Goal: Task Accomplishment & Management: Use online tool/utility

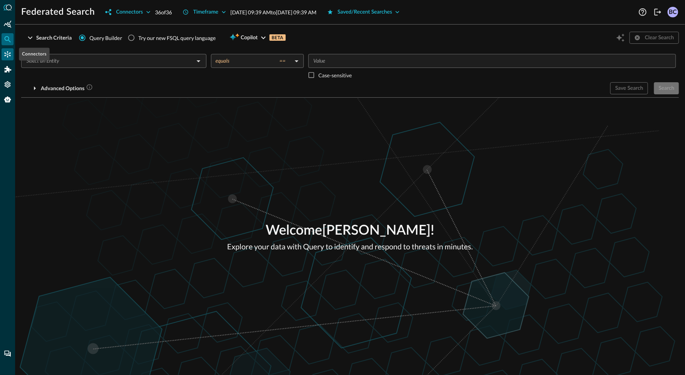
click at [9, 54] on icon "Connectors" at bounding box center [8, 54] width 6 height 6
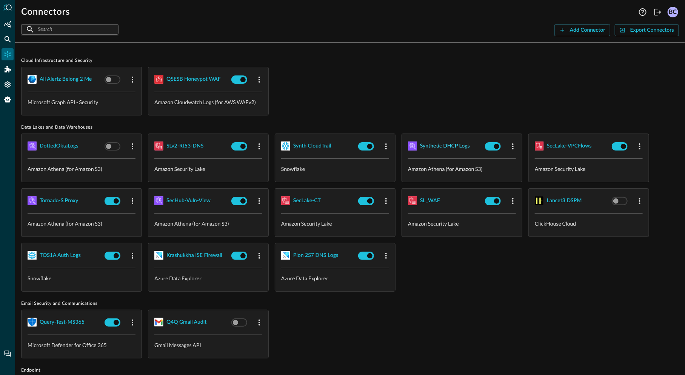
click at [432, 146] on div "Synthetic DHCP Logs" at bounding box center [445, 146] width 50 height 9
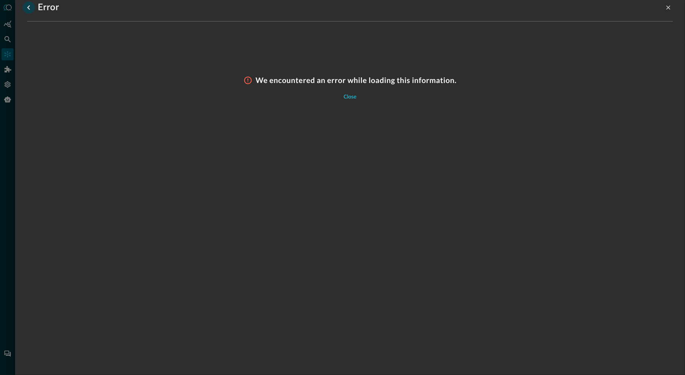
drag, startPoint x: 31, startPoint y: 8, endPoint x: 34, endPoint y: 9, distance: 3.9
click at [31, 8] on icon "go back" at bounding box center [28, 7] width 9 height 9
drag, startPoint x: 352, startPoint y: 97, endPoint x: 350, endPoint y: 102, distance: 5.9
click at [352, 97] on div "Close" at bounding box center [350, 97] width 13 height 9
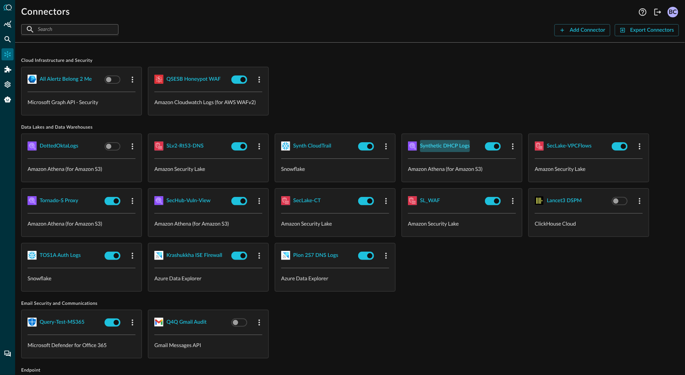
click at [450, 148] on button "Synthetic DHCP Logs" at bounding box center [445, 146] width 50 height 12
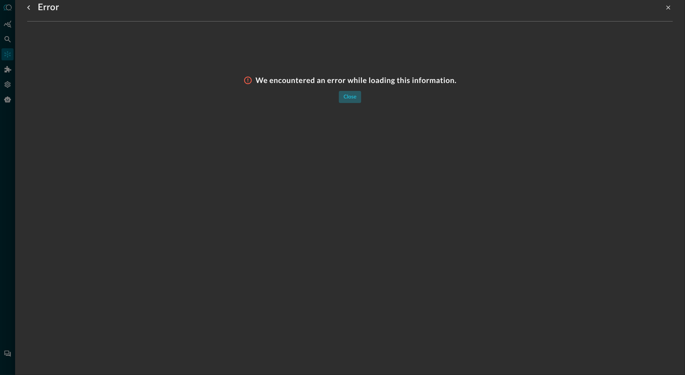
drag, startPoint x: 348, startPoint y: 95, endPoint x: 343, endPoint y: 95, distance: 4.9
click at [347, 95] on div "Close" at bounding box center [350, 97] width 13 height 9
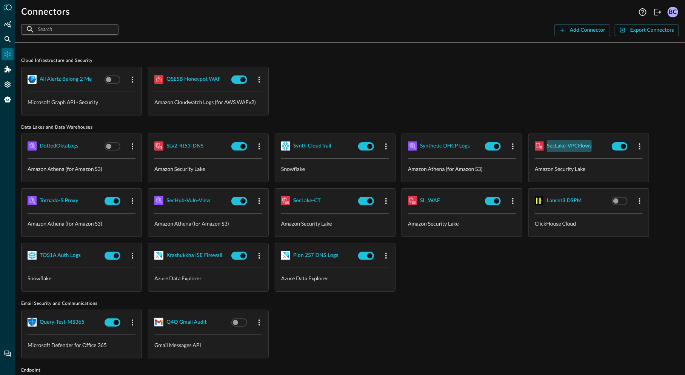
click at [567, 142] on div "SecLake-VPCFlows" at bounding box center [569, 146] width 45 height 9
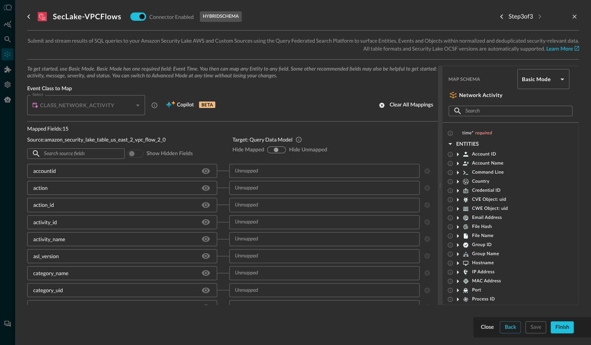
click at [135, 103] on div "CLASS_NETWORK_ACTIVITY" at bounding box center [88, 105] width 113 height 20
click at [137, 104] on div "CLASS_NETWORK_ACTIVITY" at bounding box center [88, 105] width 113 height 20
click at [47, 102] on h5 "CLASS_NETWORK_ACTIVITY" at bounding box center [77, 106] width 74 height 8
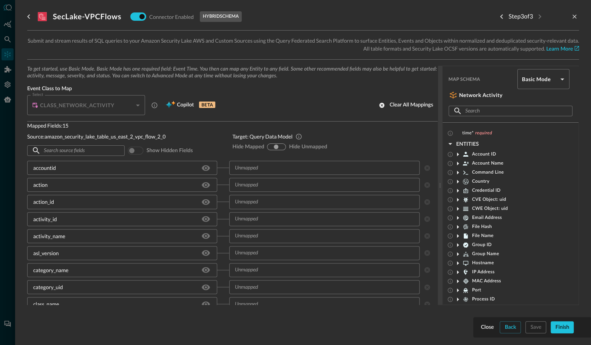
click at [223, 16] on p "hybrid schema" at bounding box center [221, 16] width 36 height 7
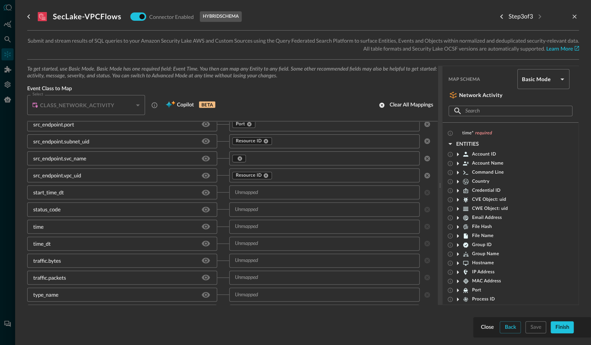
scroll to position [814, 0]
click at [381, 104] on icon "button" at bounding box center [382, 105] width 5 height 5
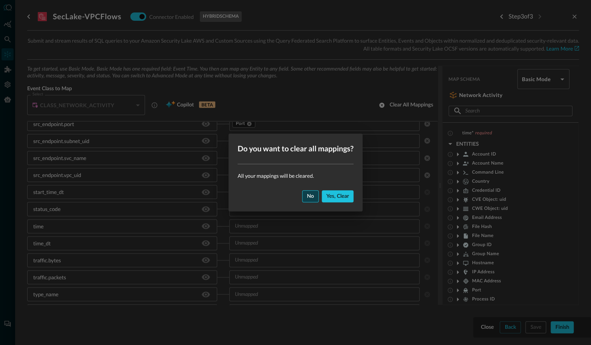
click at [305, 194] on button "No" at bounding box center [310, 196] width 17 height 12
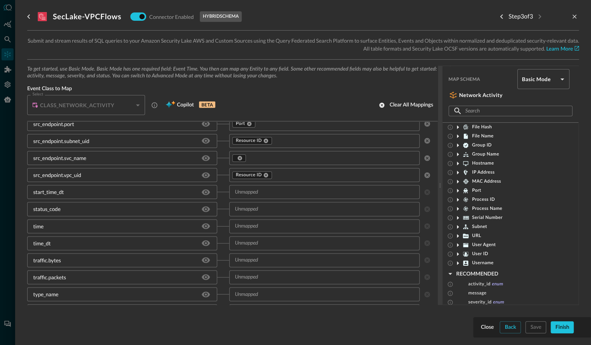
scroll to position [102, 0]
click at [450, 268] on icon "button" at bounding box center [450, 271] width 9 height 9
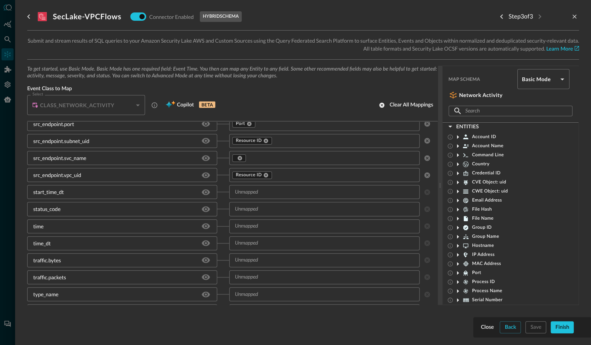
scroll to position [15, 0]
click at [449, 125] on icon "button" at bounding box center [450, 128] width 9 height 9
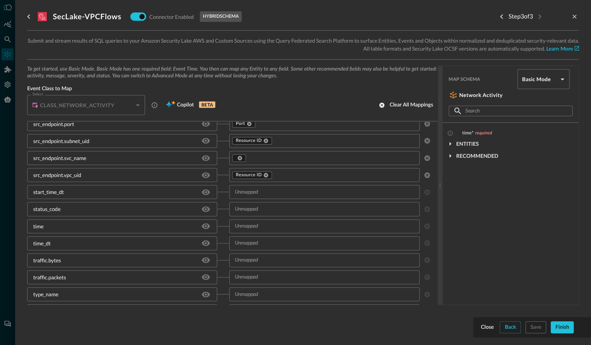
scroll to position [0, 0]
click at [451, 141] on icon "button" at bounding box center [450, 143] width 9 height 9
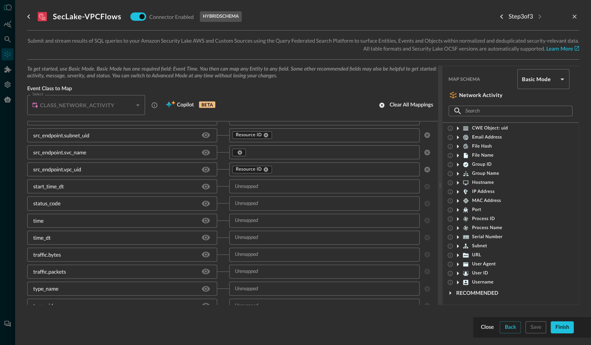
scroll to position [844, 0]
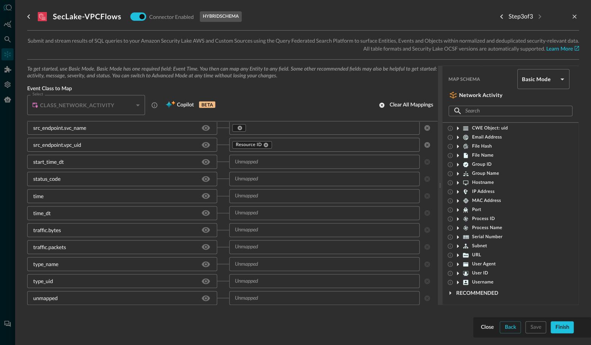
click at [455, 225] on icon at bounding box center [457, 228] width 9 height 9
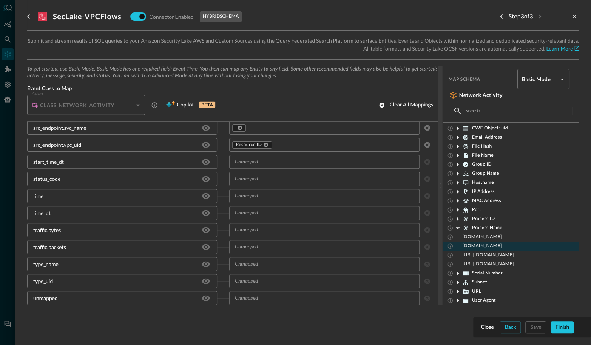
click at [472, 243] on span "[DOMAIN_NAME]" at bounding box center [482, 246] width 40 height 6
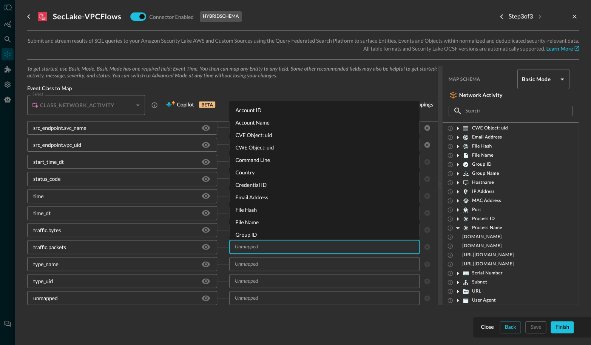
click at [267, 249] on input "text" at bounding box center [323, 246] width 184 height 9
drag, startPoint x: 296, startPoint y: 209, endPoint x: 307, endPoint y: 212, distance: 11.0
click at [296, 209] on li "File Hash" at bounding box center [324, 210] width 190 height 12
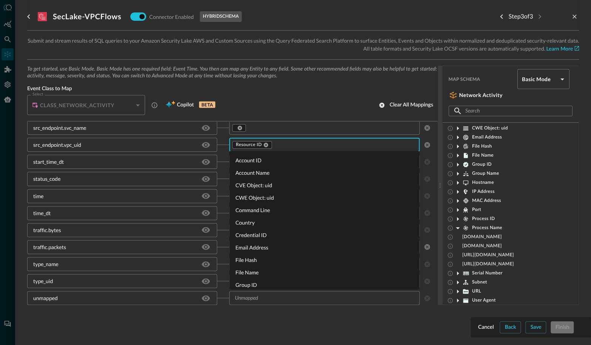
click at [289, 144] on input "text" at bounding box center [344, 144] width 143 height 9
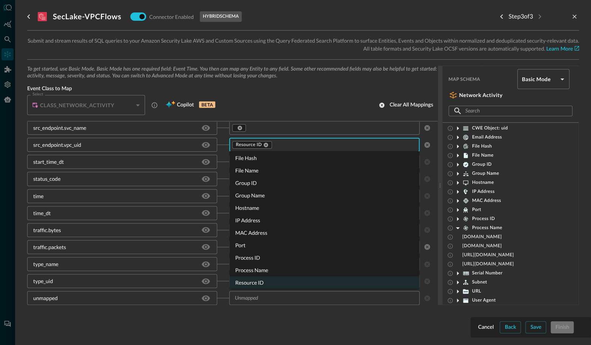
click at [254, 194] on li "Group Name" at bounding box center [324, 195] width 190 height 12
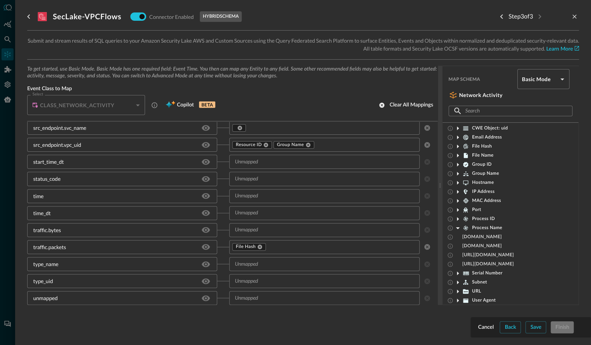
click at [537, 328] on div "Save" at bounding box center [535, 327] width 11 height 9
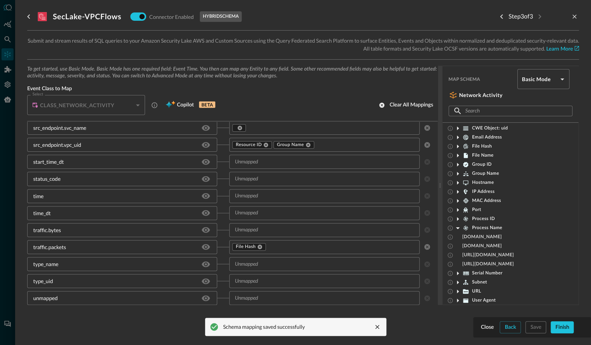
scroll to position [842, 0]
click at [28, 17] on icon "go back" at bounding box center [28, 16] width 3 height 5
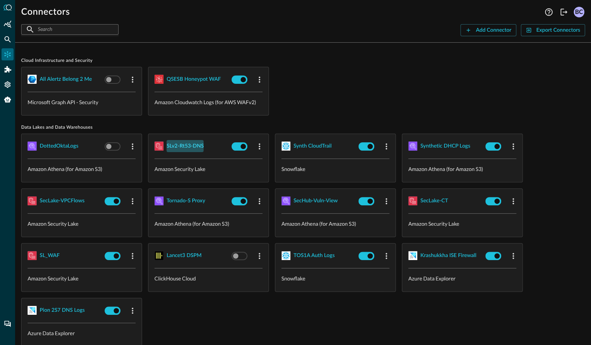
click at [178, 145] on div "SLv2-Rt53-DNS" at bounding box center [185, 146] width 37 height 9
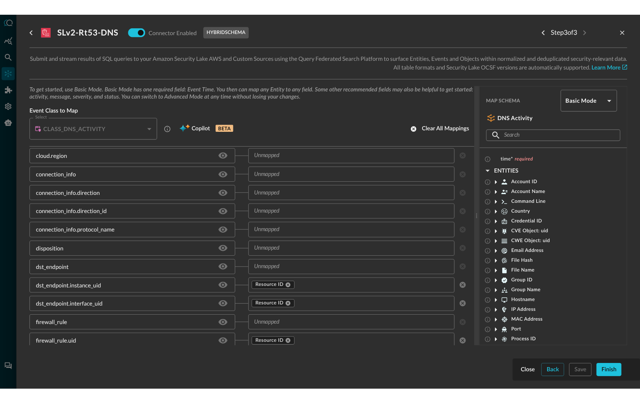
scroll to position [227, 0]
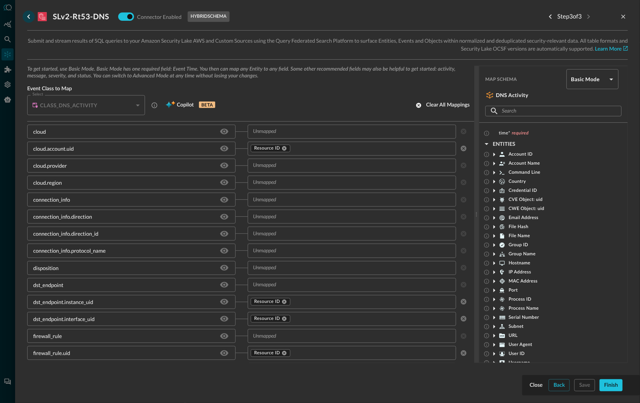
click at [26, 16] on icon "go back" at bounding box center [28, 16] width 9 height 9
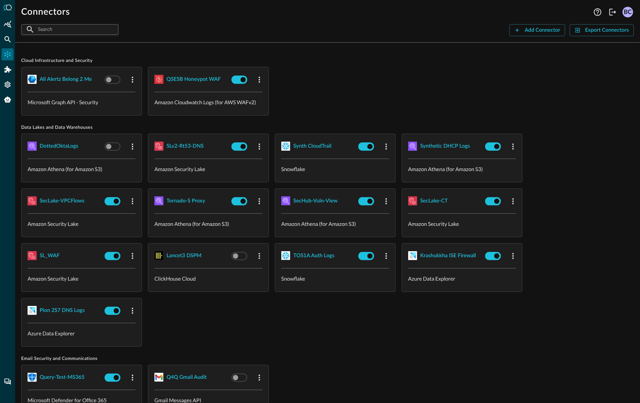
click at [329, 208] on div "SecHub-Vuln-View" at bounding box center [335, 201] width 120 height 25
click at [330, 208] on div "SecHub-Vuln-View" at bounding box center [335, 201] width 120 height 25
click at [305, 199] on div "SecHub-Vuln-View" at bounding box center [315, 200] width 44 height 9
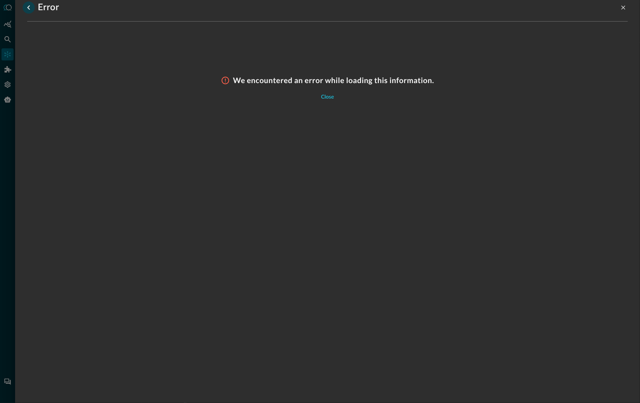
click at [25, 8] on icon "go back" at bounding box center [28, 7] width 9 height 9
click at [25, 7] on icon "go back" at bounding box center [28, 7] width 9 height 9
click at [330, 97] on div "Close" at bounding box center [327, 97] width 13 height 9
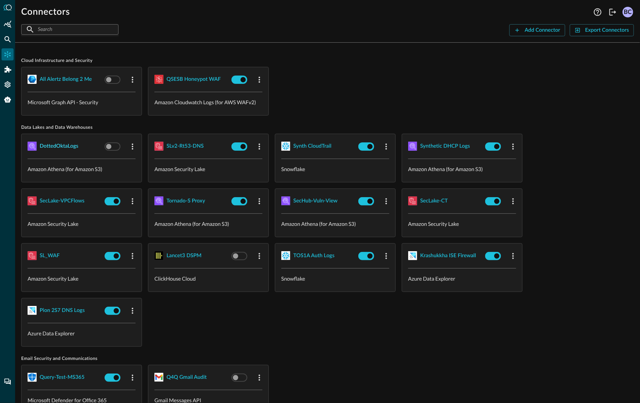
click at [57, 144] on div "DottedOktaLogs" at bounding box center [59, 146] width 39 height 9
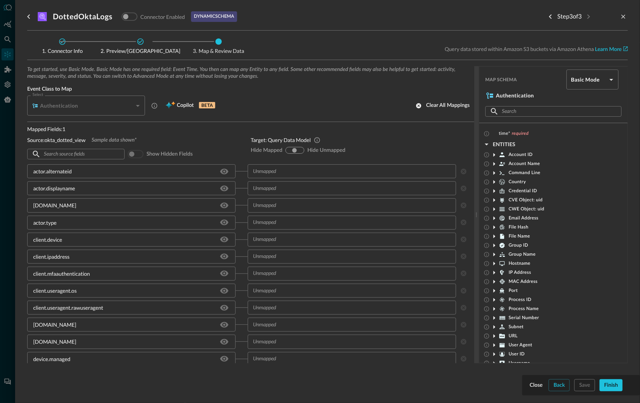
click at [71, 109] on div "Authentication" at bounding box center [88, 106] width 113 height 20
drag, startPoint x: 95, startPoint y: 105, endPoint x: 111, endPoint y: 107, distance: 16.4
click at [95, 105] on div "Authentication" at bounding box center [82, 106] width 101 height 8
click at [136, 105] on div "Authentication" at bounding box center [88, 106] width 113 height 20
click at [95, 106] on div "Authentication" at bounding box center [82, 106] width 101 height 8
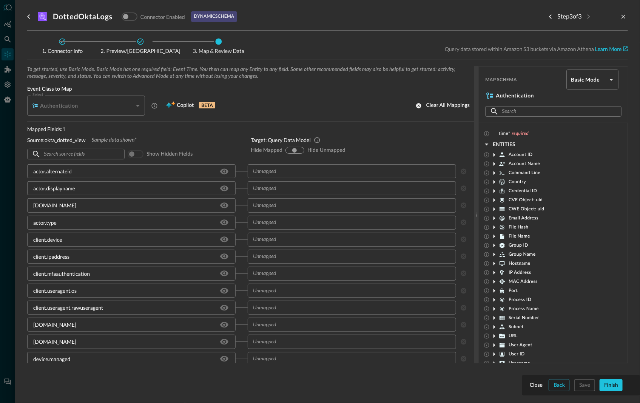
drag, startPoint x: 37, startPoint y: 97, endPoint x: 102, endPoint y: 105, distance: 65.4
click at [45, 98] on div "Select Authentication CLASS_AUTHENTICATION Select" at bounding box center [87, 106] width 121 height 20
drag, startPoint x: 106, startPoint y: 105, endPoint x: 90, endPoint y: 109, distance: 16.3
click at [105, 105] on div "Authentication" at bounding box center [82, 106] width 101 height 8
click at [70, 106] on h5 "Authentication" at bounding box center [59, 106] width 38 height 8
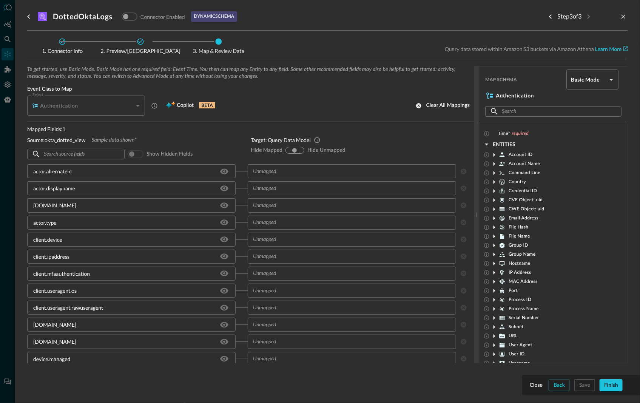
click at [137, 104] on div "Authentication" at bounding box center [88, 106] width 113 height 20
drag, startPoint x: 123, startPoint y: 116, endPoint x: 123, endPoint y: 112, distance: 4.2
click at [123, 114] on div "To get started, use Basic Mode. Basic Mode has one required field: Event Time. …" at bounding box center [250, 94] width 447 height 56
click at [137, 106] on div "Authentication" at bounding box center [88, 106] width 113 height 20
drag, startPoint x: 136, startPoint y: 105, endPoint x: 201, endPoint y: 103, distance: 65.4
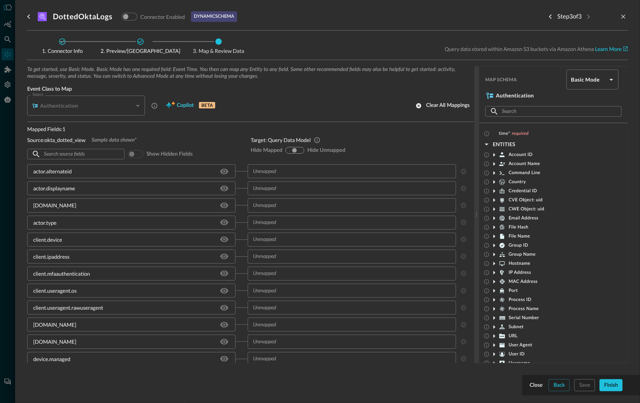
click at [136, 105] on div "Authentication" at bounding box center [88, 106] width 113 height 20
drag, startPoint x: 273, startPoint y: 99, endPoint x: 203, endPoint y: 99, distance: 70.6
click at [273, 99] on div "Select Authentication CLASS_AUTHENTICATION Select Copilot BETA Clear all mappin…" at bounding box center [250, 106] width 447 height 20
click at [93, 103] on div "Authentication" at bounding box center [82, 106] width 101 height 8
click at [131, 153] on span at bounding box center [136, 154] width 16 height 8
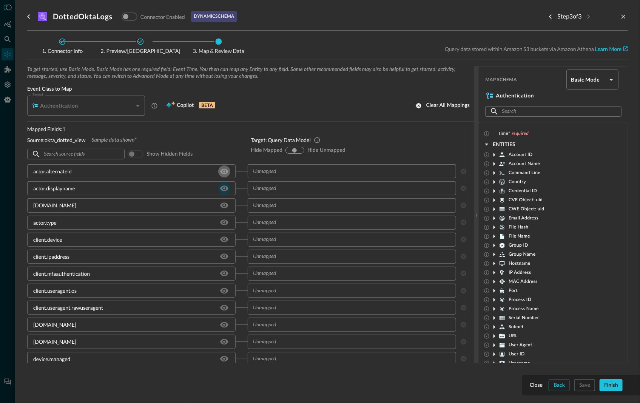
drag, startPoint x: 224, startPoint y: 171, endPoint x: 227, endPoint y: 173, distance: 4.1
click at [224, 171] on icon "Hide/Show source field" at bounding box center [224, 171] width 8 height 6
click at [225, 186] on icon "Hide/Show source field" at bounding box center [224, 188] width 8 height 6
click at [224, 171] on icon "Hide/Show source field" at bounding box center [224, 171] width 8 height 6
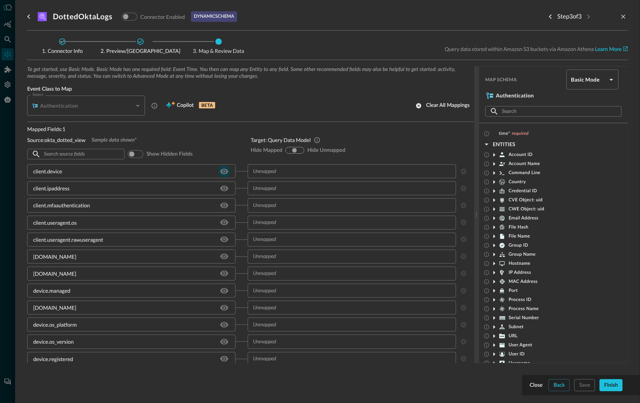
click at [224, 171] on icon "Hide/Show source field" at bounding box center [224, 171] width 8 height 6
click at [224, 185] on icon "Hide/Show source field" at bounding box center [224, 188] width 8 height 6
click at [224, 171] on icon "Hide/Show source field" at bounding box center [224, 171] width 8 height 6
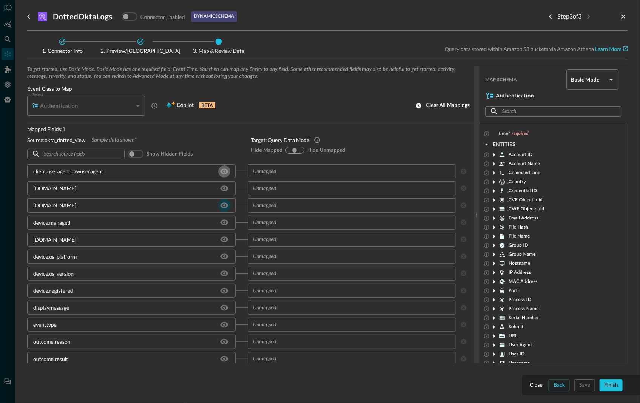
click at [223, 185] on icon "Hide/Show source field" at bounding box center [224, 188] width 8 height 6
click at [223, 171] on icon "Hide/Show source field" at bounding box center [224, 171] width 9 height 9
click at [131, 151] on input "checkbox" at bounding box center [132, 154] width 42 height 14
checkbox input "true"
click at [221, 339] on icon "Hide/Show source field" at bounding box center [224, 341] width 8 height 7
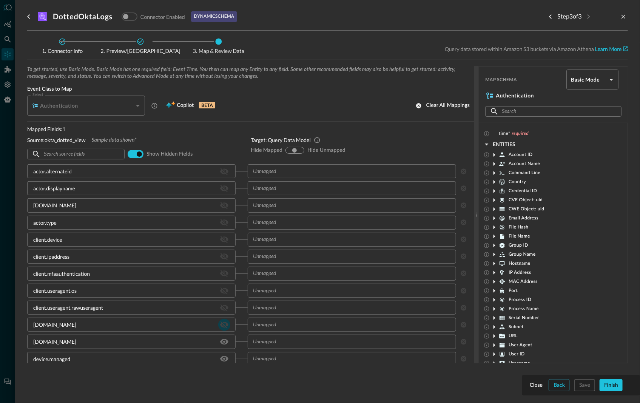
drag, startPoint x: 224, startPoint y: 323, endPoint x: 224, endPoint y: 319, distance: 4.2
click at [224, 322] on icon "Hide/Show source field" at bounding box center [224, 324] width 9 height 9
click at [224, 305] on icon "Hide/Show source field" at bounding box center [224, 307] width 9 height 9
click at [223, 287] on icon "Hide/Show source field" at bounding box center [224, 290] width 9 height 9
click at [221, 270] on icon "Hide/Show source field" at bounding box center [224, 273] width 9 height 9
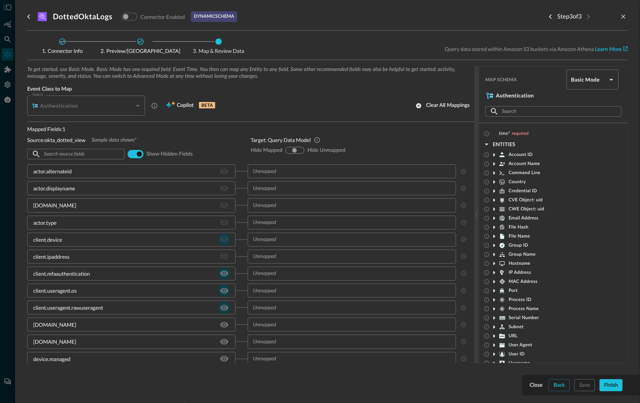
drag, startPoint x: 224, startPoint y: 253, endPoint x: 226, endPoint y: 236, distance: 17.5
click at [224, 252] on icon "Hide/Show source field" at bounding box center [224, 256] width 9 height 9
drag, startPoint x: 224, startPoint y: 237, endPoint x: 228, endPoint y: 220, distance: 17.7
click at [224, 236] on icon "Hide/Show source field" at bounding box center [224, 239] width 9 height 9
click at [226, 218] on icon "Hide/Show source field" at bounding box center [224, 222] width 9 height 9
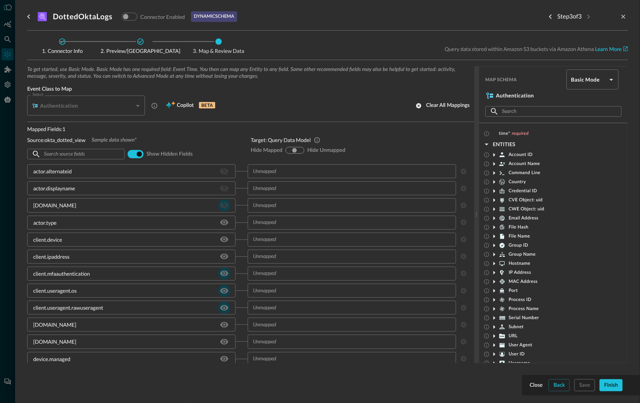
click at [222, 202] on icon "Hide/Show source field" at bounding box center [224, 205] width 9 height 9
click at [222, 184] on icon "Hide/Show source field" at bounding box center [224, 188] width 9 height 9
drag, startPoint x: 225, startPoint y: 167, endPoint x: 281, endPoint y: 150, distance: 59.0
click at [225, 167] on icon "Hide/Show source field" at bounding box center [224, 171] width 9 height 9
click at [293, 149] on input "show-all" at bounding box center [294, 150] width 5 height 5
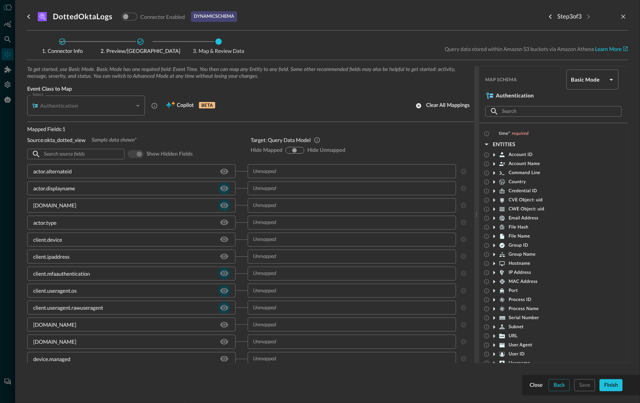
click at [295, 149] on input "show-all" at bounding box center [294, 150] width 5 height 5
click at [301, 149] on input "hide-unmapped" at bounding box center [300, 150] width 5 height 5
radio input "true"
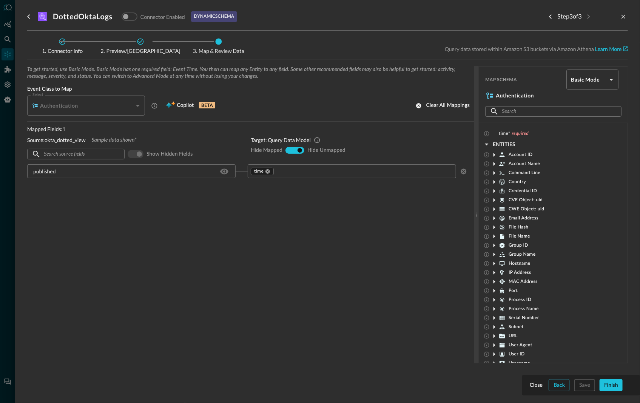
click at [294, 148] on input "show-all" at bounding box center [294, 150] width 5 height 5
radio input "true"
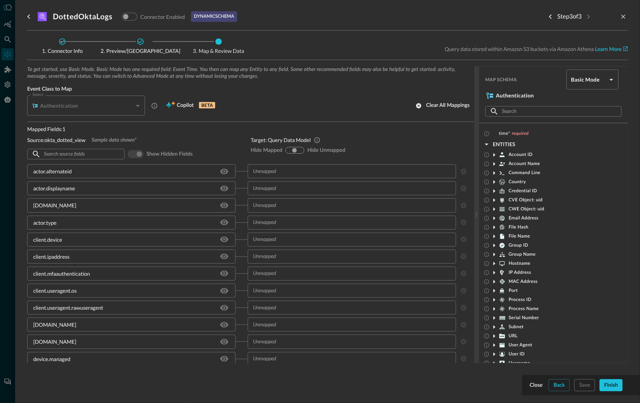
click at [287, 150] on input "hide-mapped" at bounding box center [289, 150] width 5 height 5
radio input "true"
click at [301, 150] on input "hide-unmapped" at bounding box center [300, 150] width 5 height 5
radio input "true"
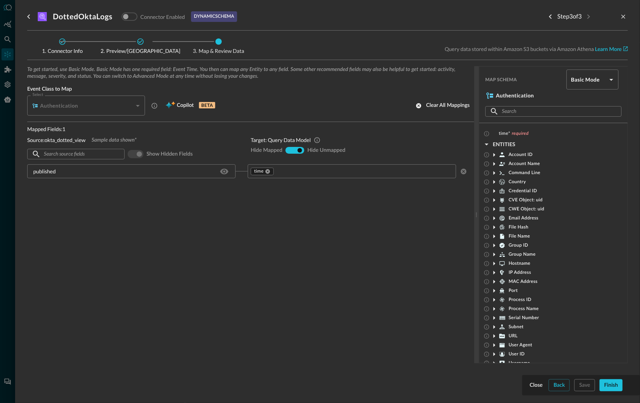
click at [292, 149] on div "show-all" at bounding box center [295, 150] width 6 height 6
click at [295, 150] on input "show-all" at bounding box center [294, 150] width 5 height 5
radio input "true"
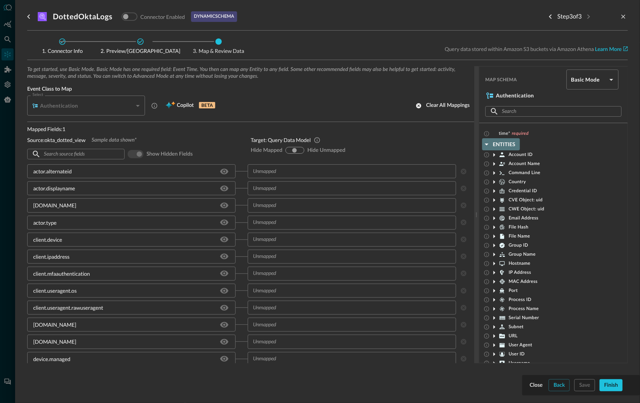
click at [486, 143] on icon "button" at bounding box center [487, 144] width 4 height 2
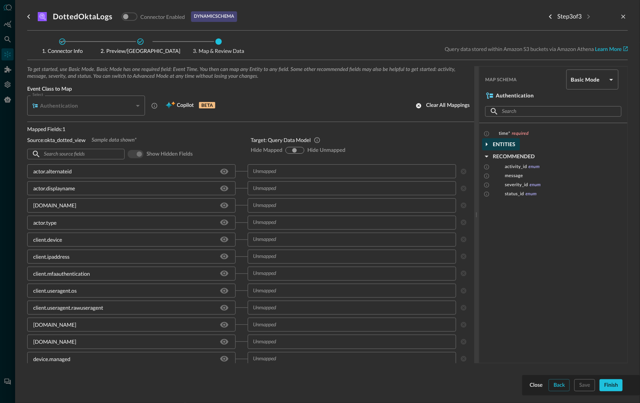
click at [487, 144] on icon "button" at bounding box center [487, 144] width 2 height 4
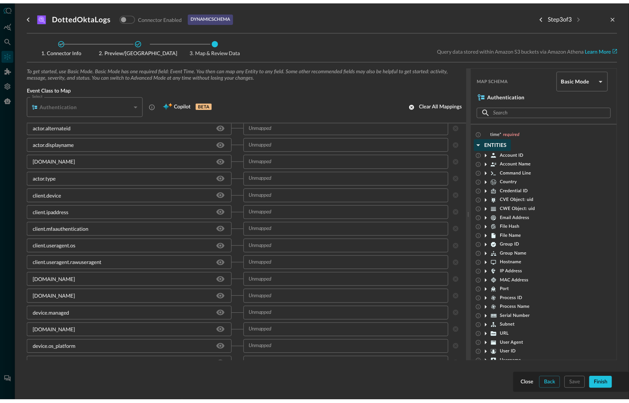
scroll to position [46, 0]
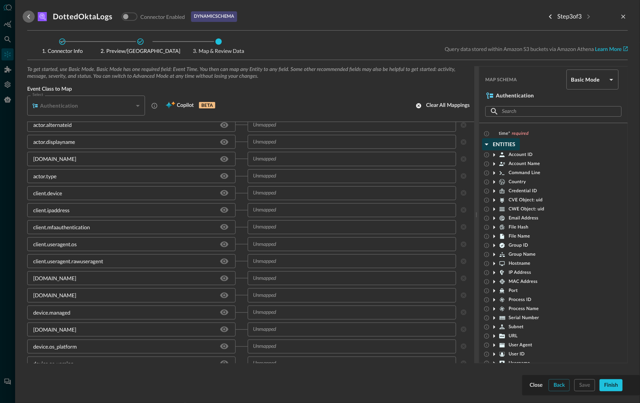
drag, startPoint x: 28, startPoint y: 15, endPoint x: 32, endPoint y: 16, distance: 3.8
click at [28, 15] on icon "go back" at bounding box center [28, 16] width 9 height 9
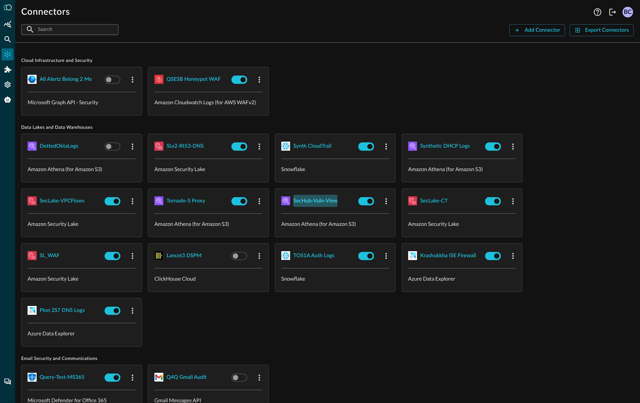
click at [324, 199] on div "SecHub-Vuln-View" at bounding box center [315, 200] width 44 height 9
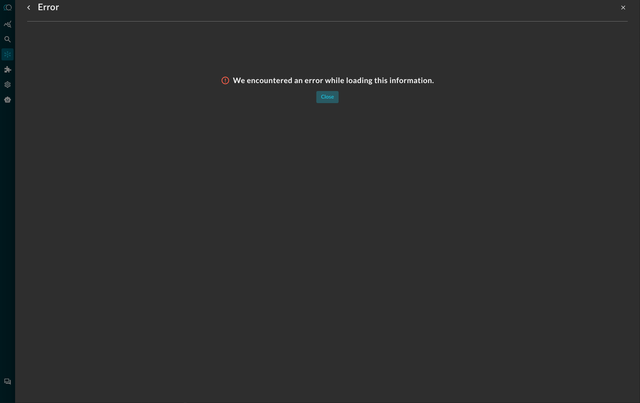
click at [328, 96] on div "Close" at bounding box center [327, 97] width 13 height 9
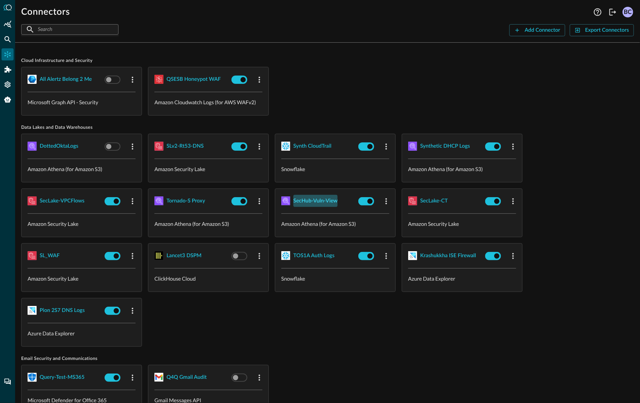
click at [318, 199] on div "SecHub-Vuln-View" at bounding box center [315, 200] width 44 height 9
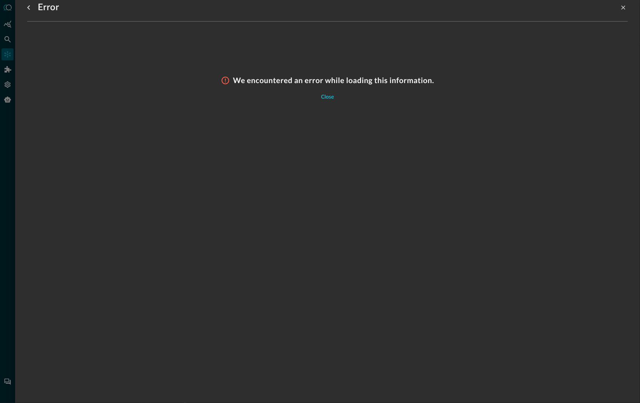
click at [331, 96] on div "Close" at bounding box center [327, 97] width 13 height 9
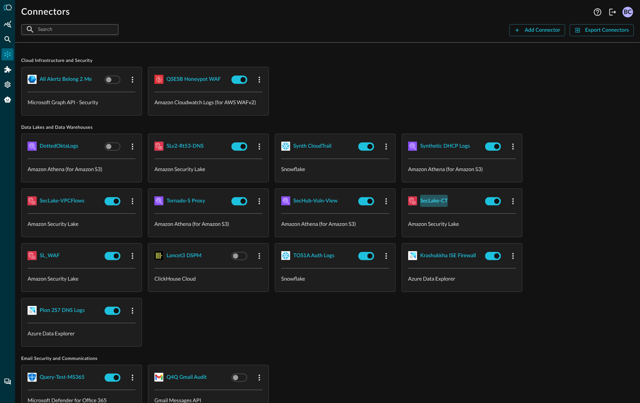
click at [434, 201] on div "SecLake-CT" at bounding box center [434, 200] width 28 height 9
click at [176, 254] on div "Lancet3 DSPM" at bounding box center [184, 255] width 35 height 9
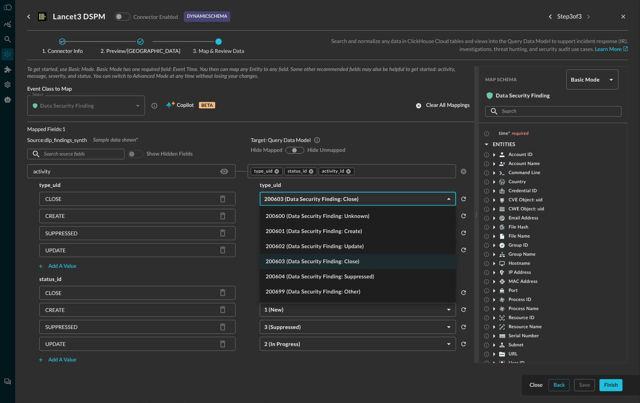
click at [448, 196] on body "Connectors Help Logout BC ​ ​ Add Connector Export Connectors Cloud Infrastruct…" at bounding box center [320, 201] width 640 height 403
click at [449, 198] on div at bounding box center [320, 201] width 640 height 403
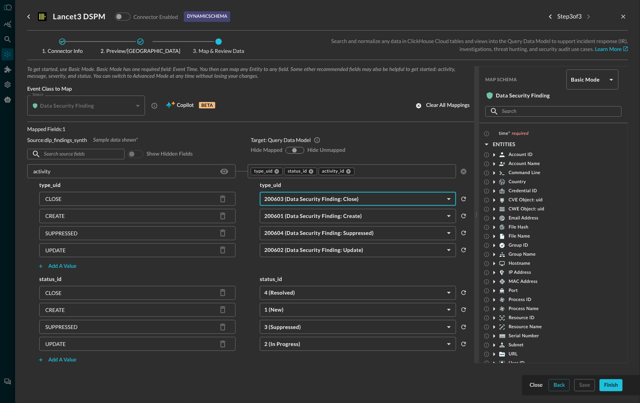
click at [83, 101] on div "Data Security Finding" at bounding box center [88, 106] width 113 height 20
drag, startPoint x: 88, startPoint y: 106, endPoint x: 125, endPoint y: 108, distance: 36.7
click at [88, 106] on h5 "Data Security Finding" at bounding box center [67, 106] width 54 height 8
click at [139, 105] on div "Data Security Finding" at bounding box center [88, 106] width 113 height 20
click at [136, 106] on div "Data Security Finding" at bounding box center [88, 106] width 113 height 20
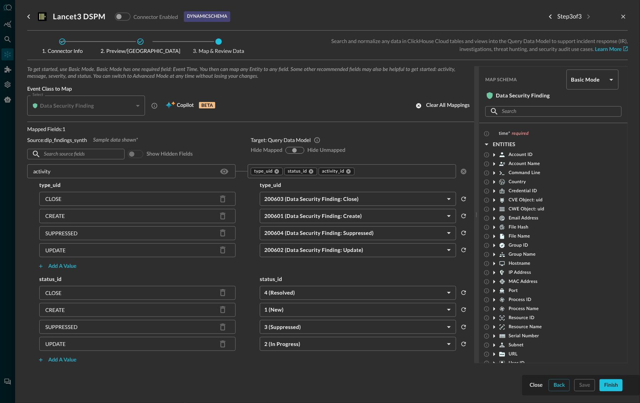
click at [85, 106] on h5 "Data Security Finding" at bounding box center [67, 106] width 54 height 8
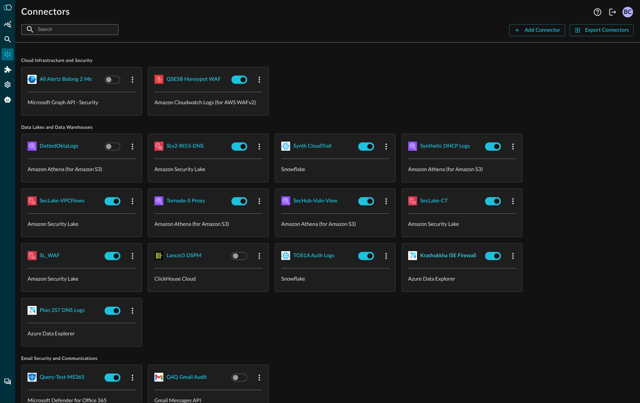
click at [444, 253] on div "Krashukkha ISE Firewall" at bounding box center [448, 255] width 56 height 9
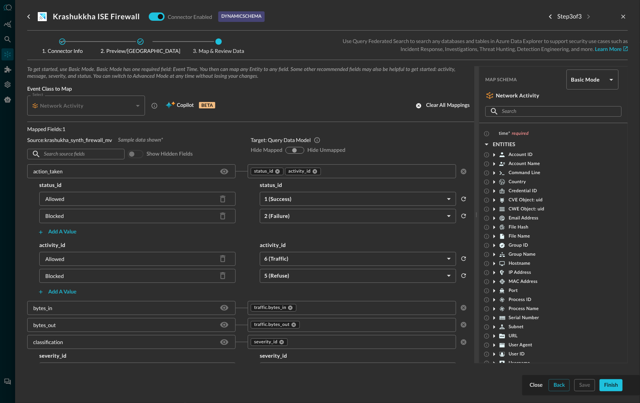
click at [137, 103] on div "Network Activity" at bounding box center [88, 106] width 113 height 20
click at [100, 198] on div "Allowed" at bounding box center [137, 199] width 196 height 14
click at [42, 231] on icon "button" at bounding box center [41, 232] width 6 height 6
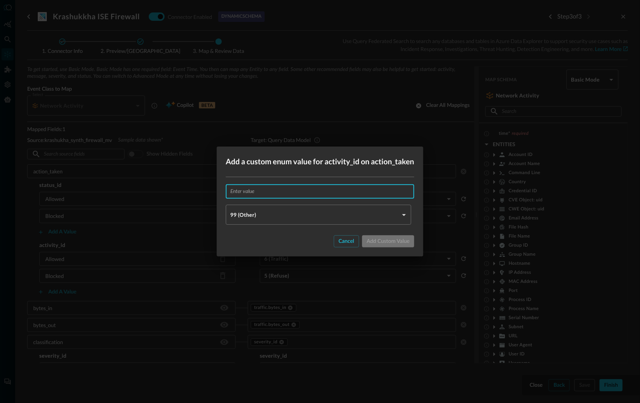
click at [248, 193] on input "text" at bounding box center [322, 192] width 184 height 14
type input "sadf"
click at [385, 242] on div "Add custom value" at bounding box center [388, 241] width 43 height 9
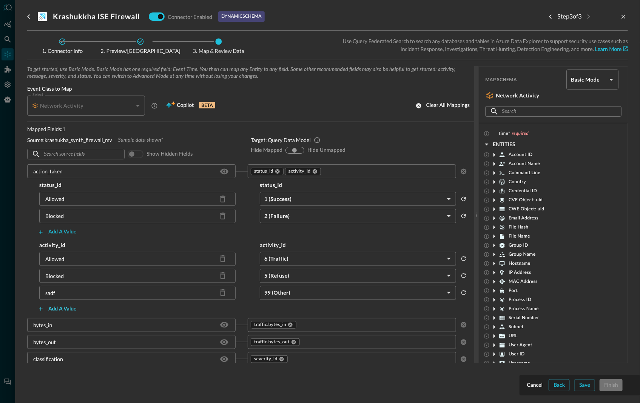
click at [54, 308] on div "Add a value" at bounding box center [62, 308] width 28 height 9
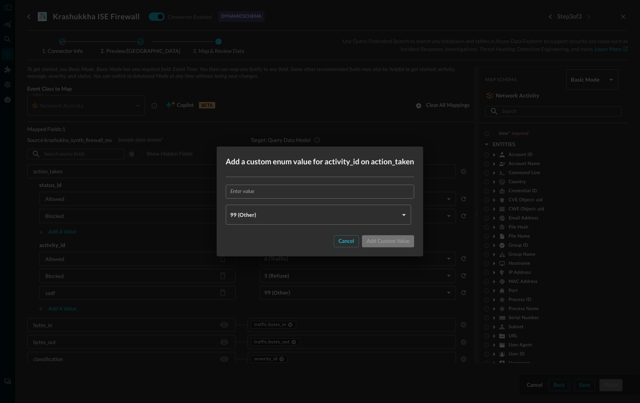
click at [255, 193] on input "text" at bounding box center [322, 192] width 184 height 14
type input "fd"
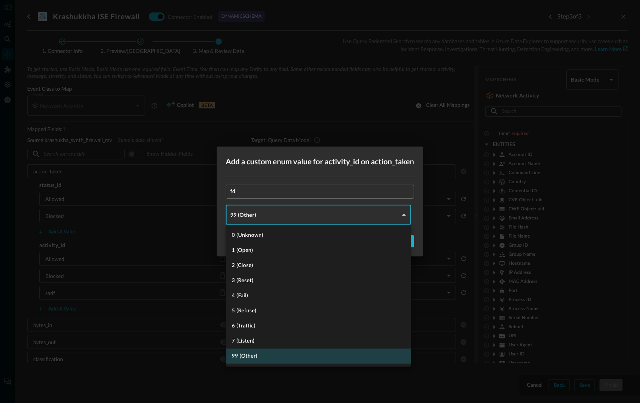
click at [405, 214] on body "Connectors Help Logout BC ​ ​ Add Connector Export Connectors Cloud Infrastruct…" at bounding box center [320, 201] width 640 height 403
click at [248, 281] on li "3 (Reset)" at bounding box center [318, 280] width 185 height 15
type input "RESET"
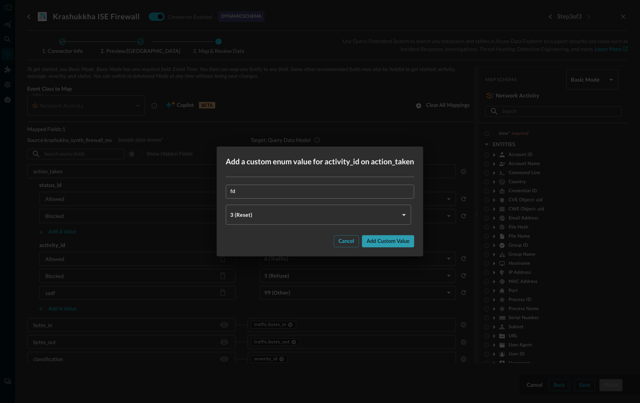
click at [397, 242] on div "Add custom value" at bounding box center [388, 241] width 43 height 9
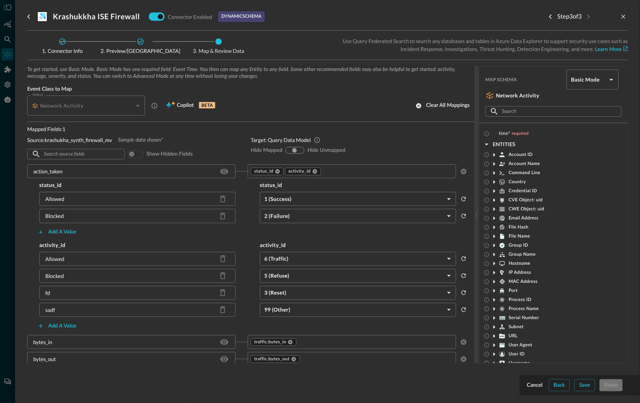
click at [610, 77] on body "Connectors Help Logout BC ​ ​ Add Connector Export Connectors Cloud Infrastruct…" at bounding box center [320, 201] width 640 height 403
click at [587, 96] on li "Advanced Mode" at bounding box center [593, 100] width 52 height 15
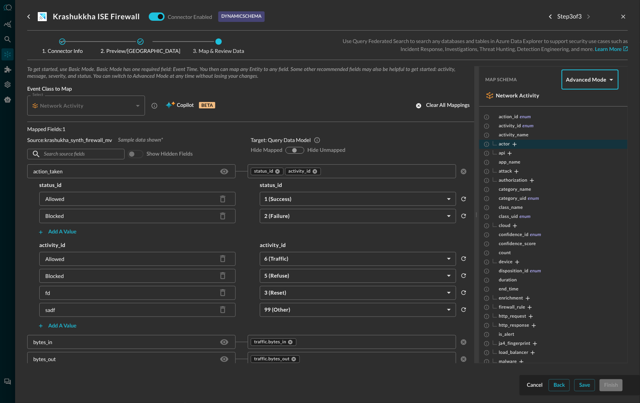
click at [504, 143] on span "actor" at bounding box center [503, 144] width 12 height 6
click at [517, 145] on icon "Expand" at bounding box center [514, 144] width 7 height 7
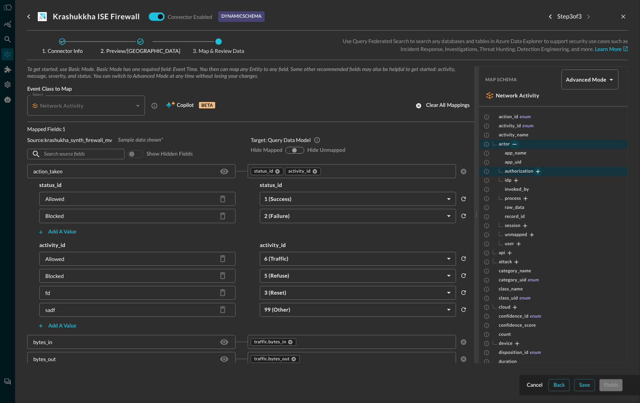
click at [537, 170] on icon "Expand" at bounding box center [538, 171] width 7 height 7
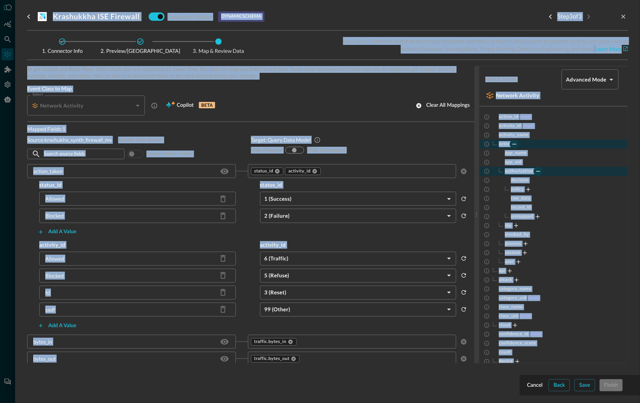
drag, startPoint x: 636, startPoint y: 398, endPoint x: 663, endPoint y: 400, distance: 26.5
click at [640, 375] on html "Connectors Help Logout BC ​ ​ Add Connector Export Connectors Cloud Infrastruct…" at bounding box center [320, 201] width 640 height 403
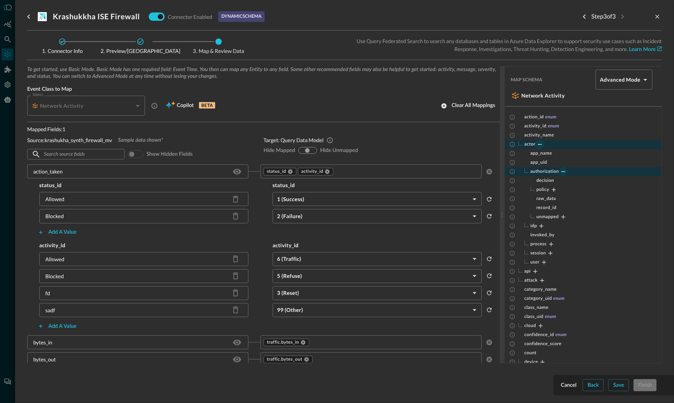
drag, startPoint x: 287, startPoint y: 76, endPoint x: 292, endPoint y: 72, distance: 6.7
click at [286, 76] on span "To get started, use Basic Mode. Basic Mode has one required field: Event Time. …" at bounding box center [263, 73] width 473 height 14
click at [65, 104] on h5 "Network Activity" at bounding box center [61, 106] width 43 height 8
click at [154, 105] on icon "Network Activity events report network connection and traffic activity." at bounding box center [154, 105] width 7 height 7
click at [644, 78] on body "Connectors Help Logout BC ​ ​ Add Connector Export Connectors Cloud Infrastruct…" at bounding box center [337, 201] width 674 height 403
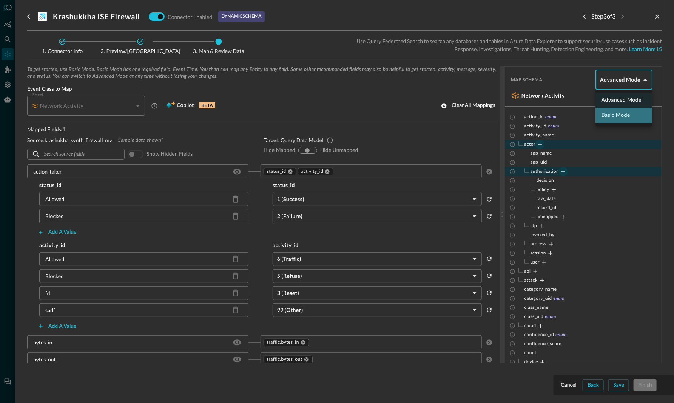
click at [611, 116] on li "Basic Mode" at bounding box center [624, 115] width 57 height 15
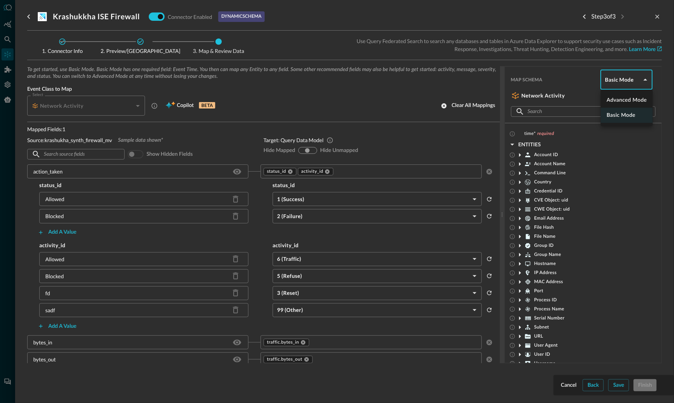
drag, startPoint x: 645, startPoint y: 79, endPoint x: 637, endPoint y: 78, distance: 8.0
click at [645, 79] on body "Connectors Help Logout BC ​ ​ Add Connector Export Connectors Cloud Infrastruct…" at bounding box center [337, 201] width 674 height 403
click at [621, 96] on li "Advanced Mode" at bounding box center [627, 100] width 52 height 15
type input "advanced"
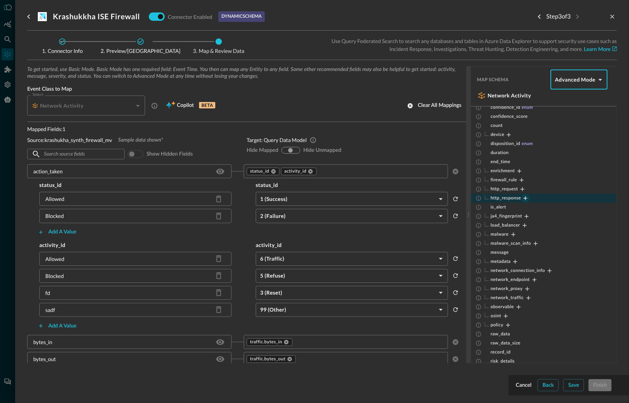
scroll to position [253, 0]
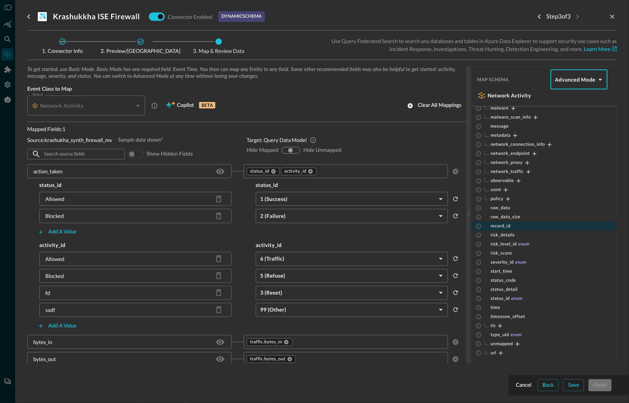
click at [496, 224] on span "record_id" at bounding box center [501, 226] width 20 height 6
click at [505, 233] on span "risk_details" at bounding box center [503, 235] width 24 height 6
click at [504, 225] on span "record_id" at bounding box center [501, 226] width 20 height 6
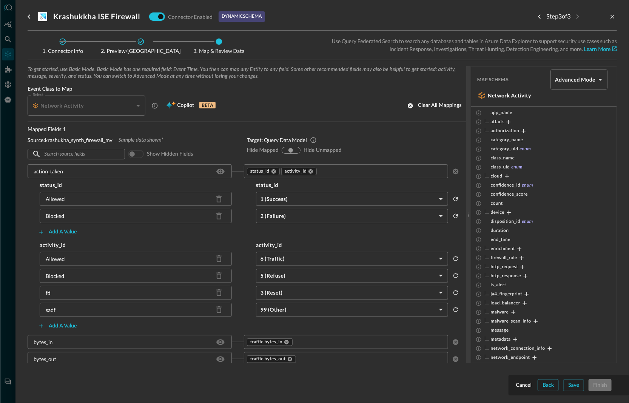
scroll to position [0, 0]
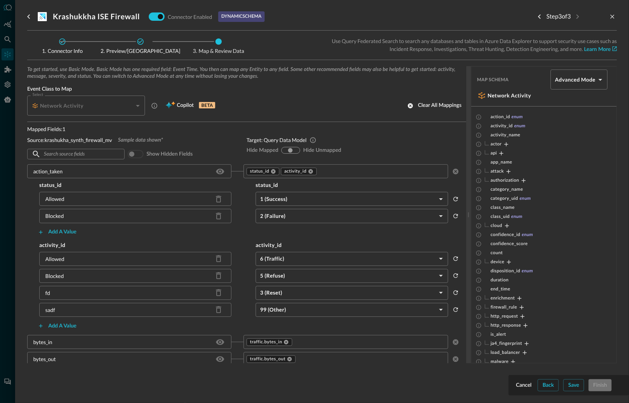
click at [94, 105] on div "Network Activity" at bounding box center [82, 106] width 101 height 8
drag, startPoint x: 94, startPoint y: 105, endPoint x: 102, endPoint y: 106, distance: 7.6
click at [93, 104] on div "Network Activity" at bounding box center [82, 106] width 101 height 8
drag, startPoint x: 109, startPoint y: 106, endPoint x: 136, endPoint y: 108, distance: 26.5
click at [110, 106] on div "Network Activity" at bounding box center [82, 106] width 101 height 8
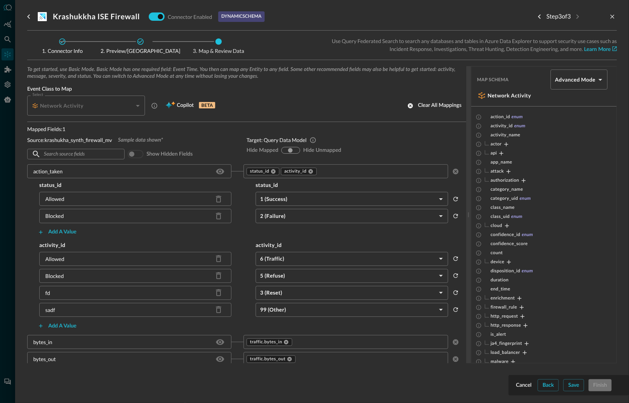
drag, startPoint x: 136, startPoint y: 108, endPoint x: 141, endPoint y: 106, distance: 5.6
click at [136, 106] on div "Network Activity" at bounding box center [88, 106] width 113 height 20
click at [140, 106] on div "Network Activity" at bounding box center [88, 106] width 113 height 20
click at [138, 104] on div "Network Activity" at bounding box center [88, 106] width 113 height 20
drag, startPoint x: 130, startPoint y: 103, endPoint x: 121, endPoint y: 100, distance: 9.1
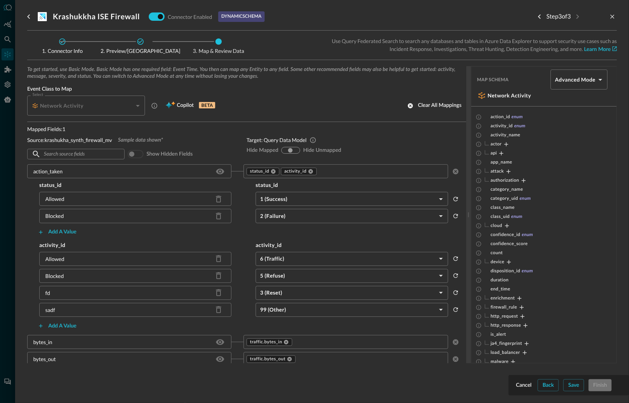
click at [126, 102] on div "Network Activity" at bounding box center [82, 106] width 101 height 8
drag, startPoint x: 116, startPoint y: 100, endPoint x: 103, endPoint y: 100, distance: 12.8
click at [106, 100] on div "Network Activity" at bounding box center [88, 106] width 113 height 20
click at [97, 101] on div "Network Activity" at bounding box center [88, 106] width 113 height 20
click at [97, 102] on div "Network Activity" at bounding box center [82, 106] width 101 height 8
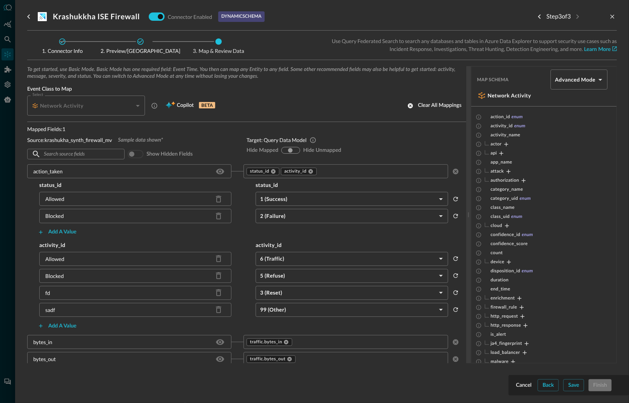
click at [96, 101] on div "Network Activity" at bounding box center [88, 106] width 113 height 20
click at [125, 109] on div "Network Activity" at bounding box center [82, 106] width 101 height 8
click at [131, 106] on div "Network Activity" at bounding box center [82, 106] width 101 height 8
click at [128, 106] on div "Network Activity" at bounding box center [82, 106] width 101 height 8
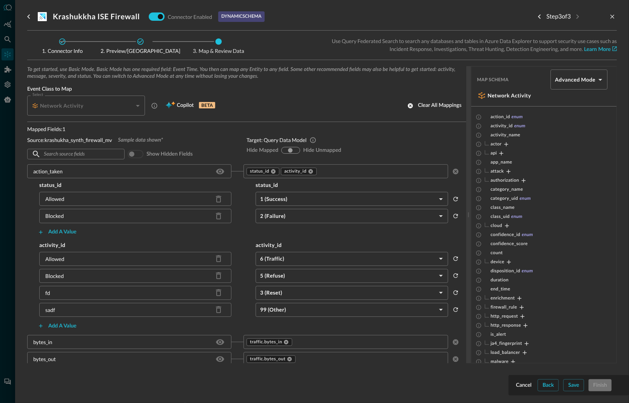
click at [22, 13] on div "Krashukkha ISE Firewall Connector Enabled dynamic schema Step 3 of 3 Connector …" at bounding box center [322, 201] width 614 height 403
click at [25, 14] on icon "go back" at bounding box center [28, 16] width 9 height 9
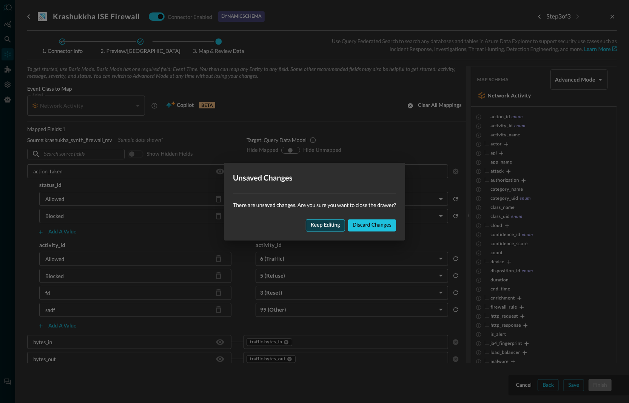
click at [319, 225] on div "Keep editing" at bounding box center [325, 225] width 29 height 9
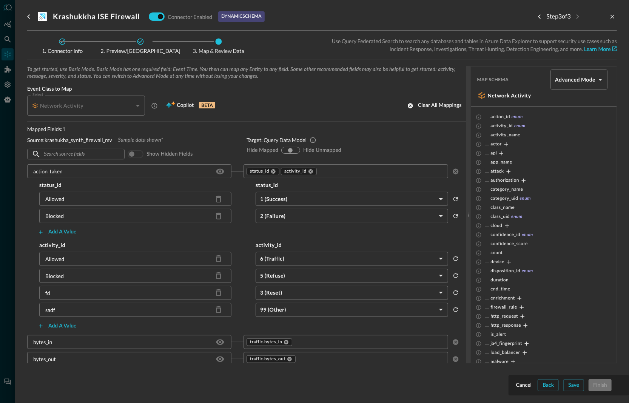
click at [8, 44] on div at bounding box center [314, 201] width 629 height 403
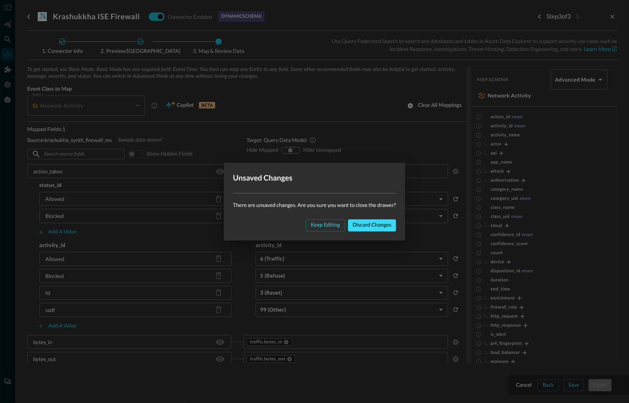
click at [367, 221] on div "Discard changes" at bounding box center [372, 225] width 39 height 9
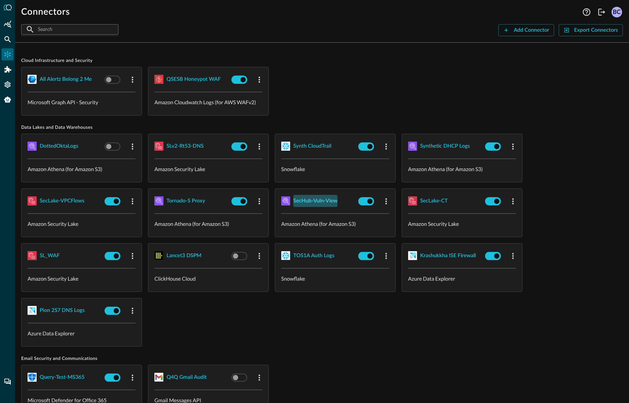
click at [306, 200] on div "SecHub-Vuln-View" at bounding box center [315, 200] width 44 height 9
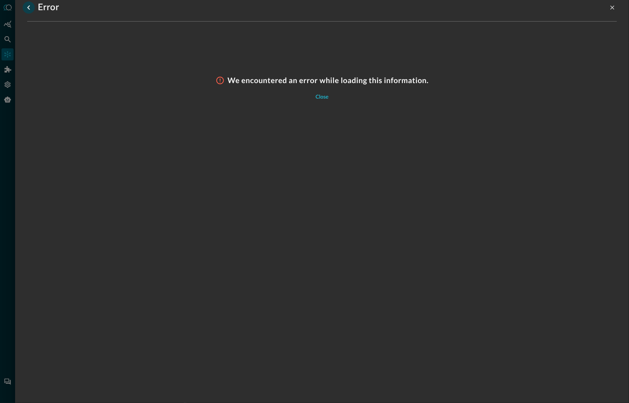
click at [25, 6] on icon "go back" at bounding box center [28, 7] width 9 height 9
click at [27, 6] on icon "go back" at bounding box center [28, 7] width 9 height 9
drag, startPoint x: 324, startPoint y: 97, endPoint x: 335, endPoint y: 99, distance: 11.6
click at [324, 96] on div "Close" at bounding box center [322, 97] width 13 height 9
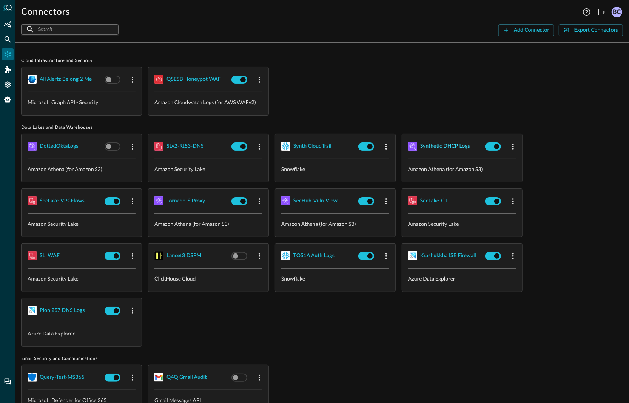
click at [435, 143] on div "Synthetic DHCP Logs" at bounding box center [445, 146] width 50 height 9
click at [173, 199] on div "Tornado-S Proxy" at bounding box center [186, 200] width 39 height 9
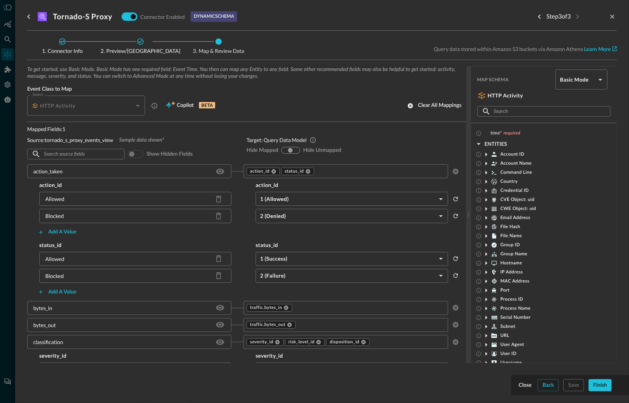
drag, startPoint x: 485, startPoint y: 153, endPoint x: 491, endPoint y: 158, distance: 7.9
click at [484, 153] on icon at bounding box center [486, 154] width 9 height 9
click at [282, 100] on div "Select HTTP Activity CLASS_HTTP_ACTIVITY Select Copilot BETA Clear all mappings" at bounding box center [246, 106] width 439 height 20
